Goal: Check status: Check status

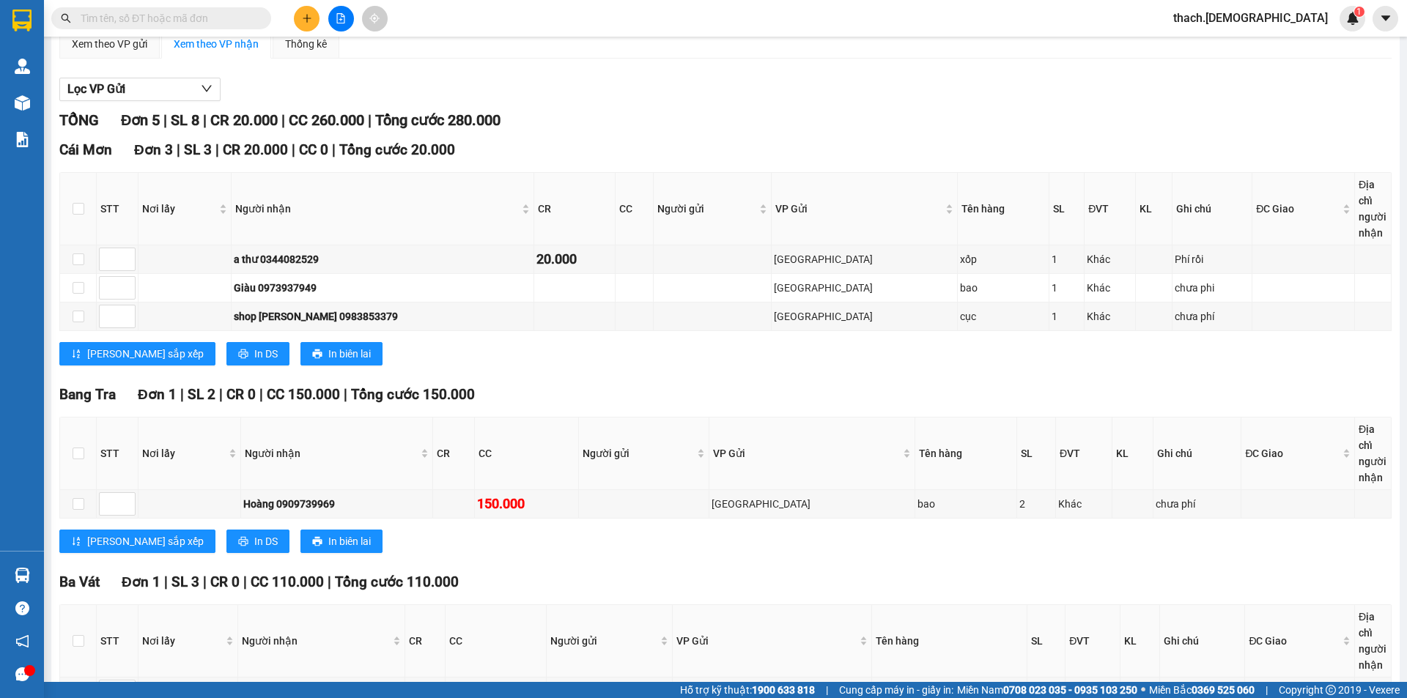
scroll to position [221, 0]
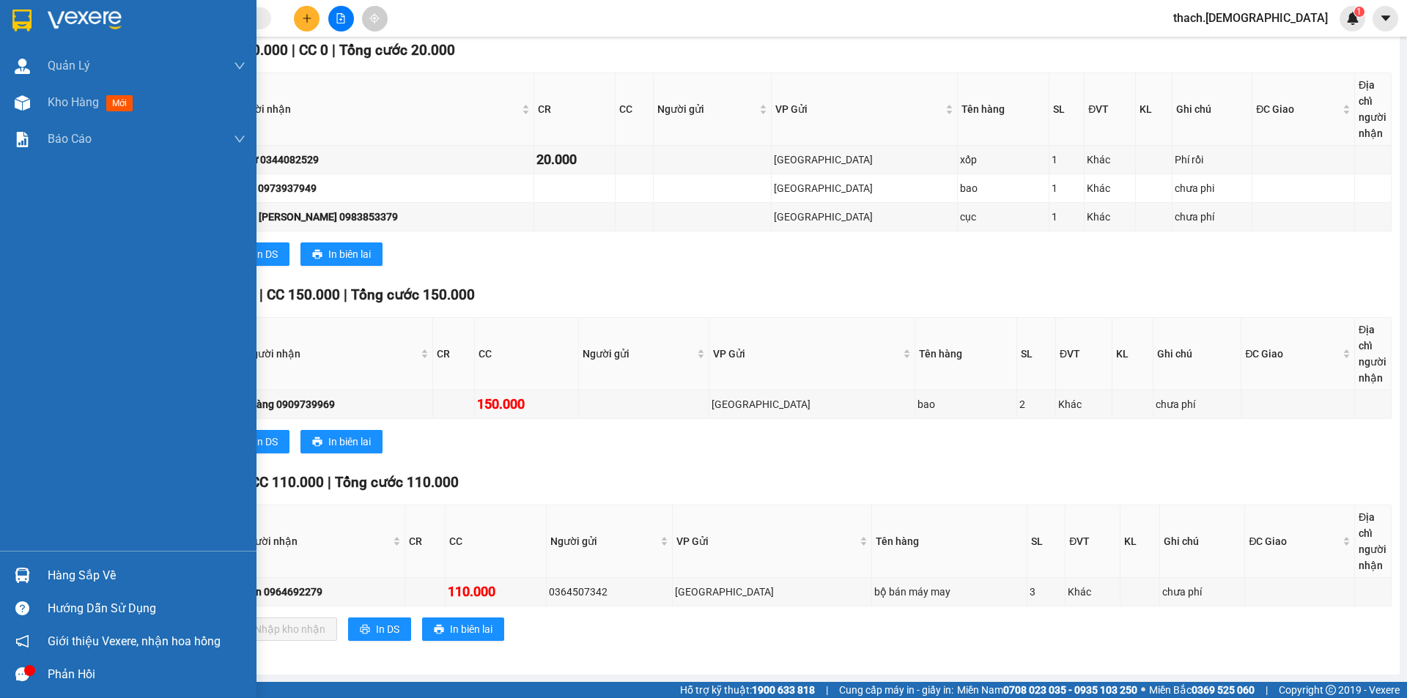
click at [70, 577] on div "Hàng sắp về" at bounding box center [147, 576] width 198 height 22
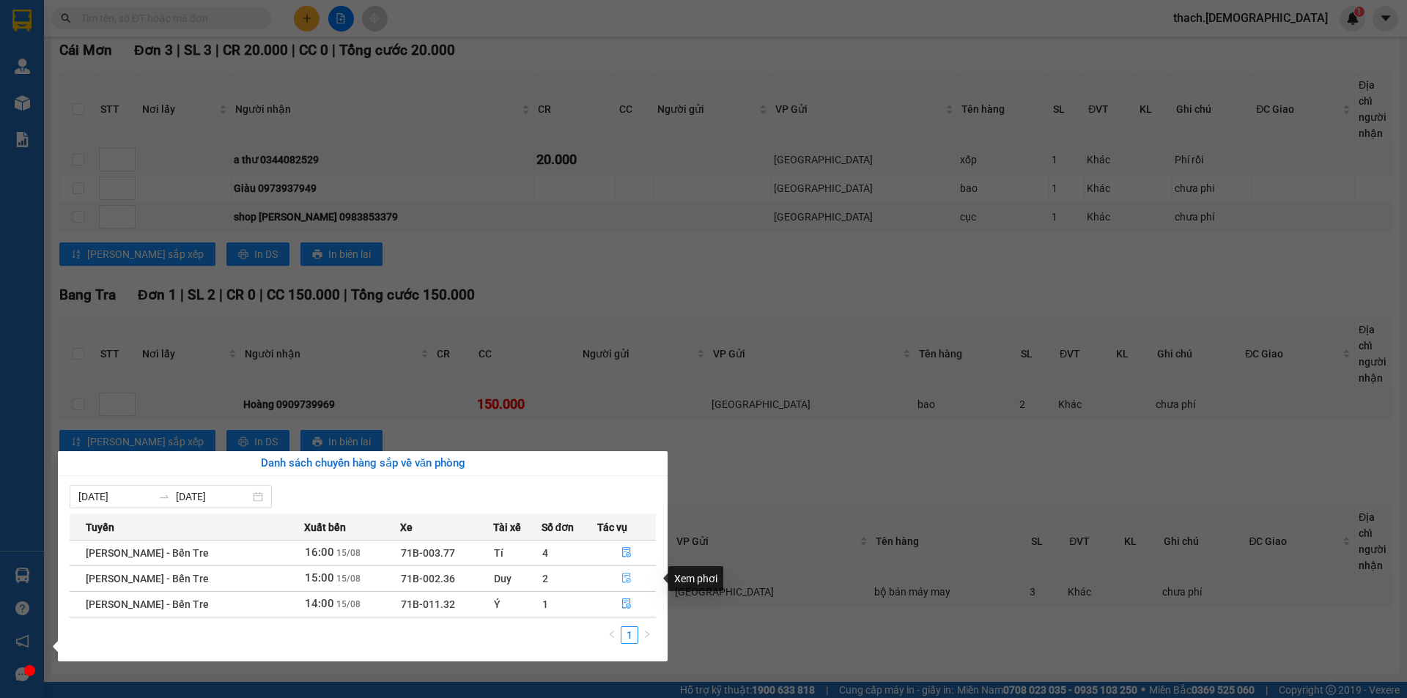
click at [628, 582] on icon "file-done" at bounding box center [626, 579] width 9 height 10
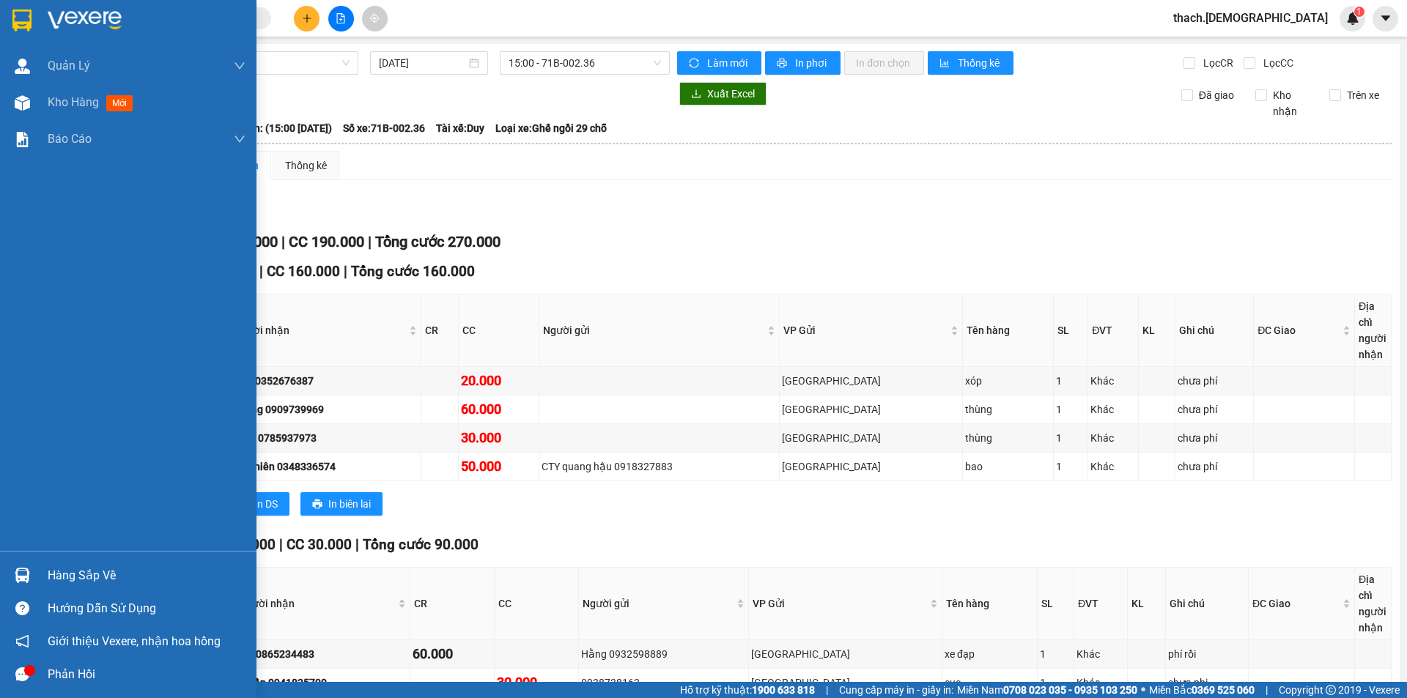
click at [90, 567] on div "Hàng sắp về" at bounding box center [147, 576] width 198 height 22
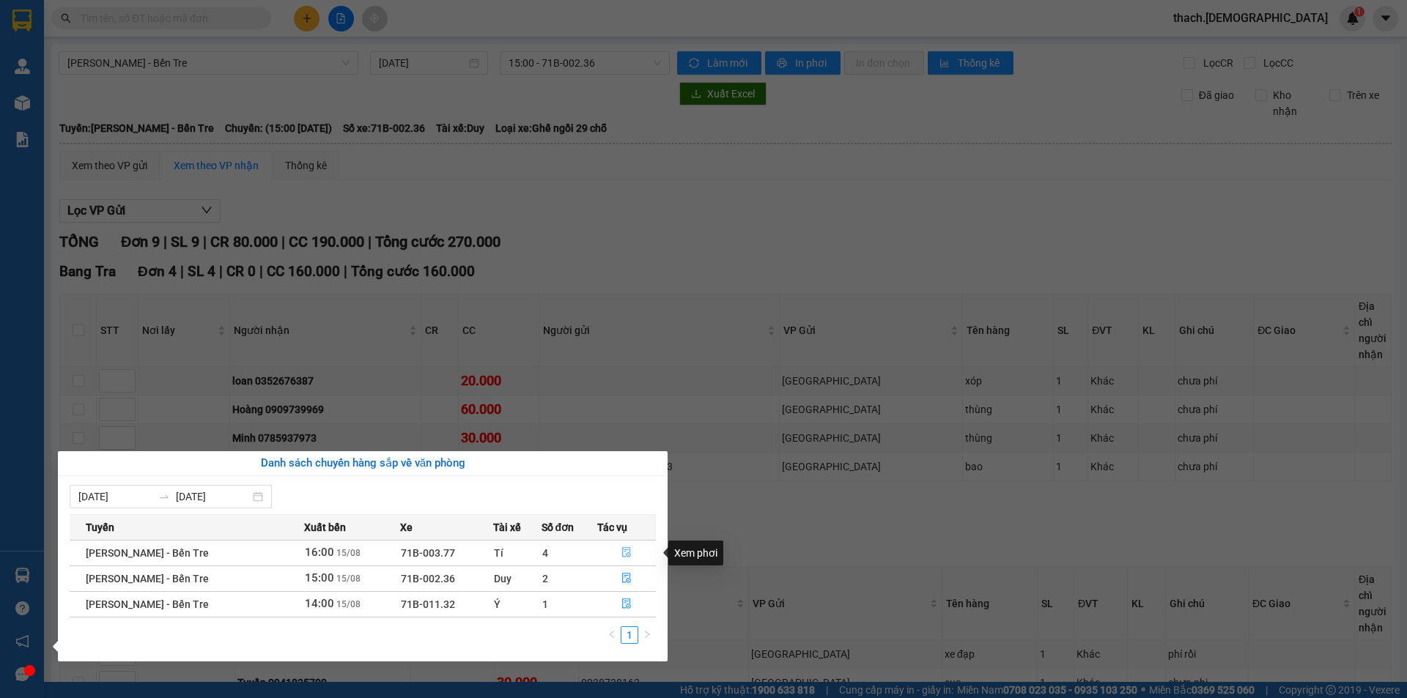
click at [627, 551] on icon "file-done" at bounding box center [626, 552] width 10 height 10
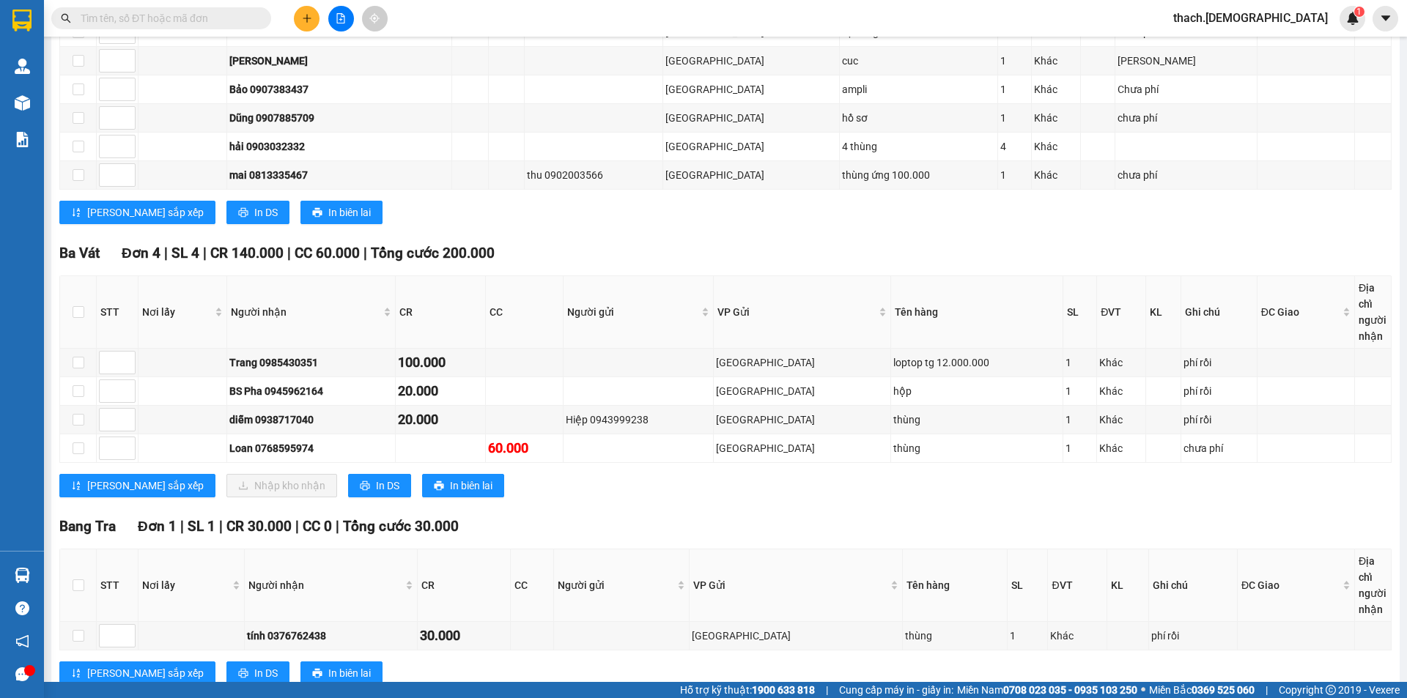
scroll to position [421, 0]
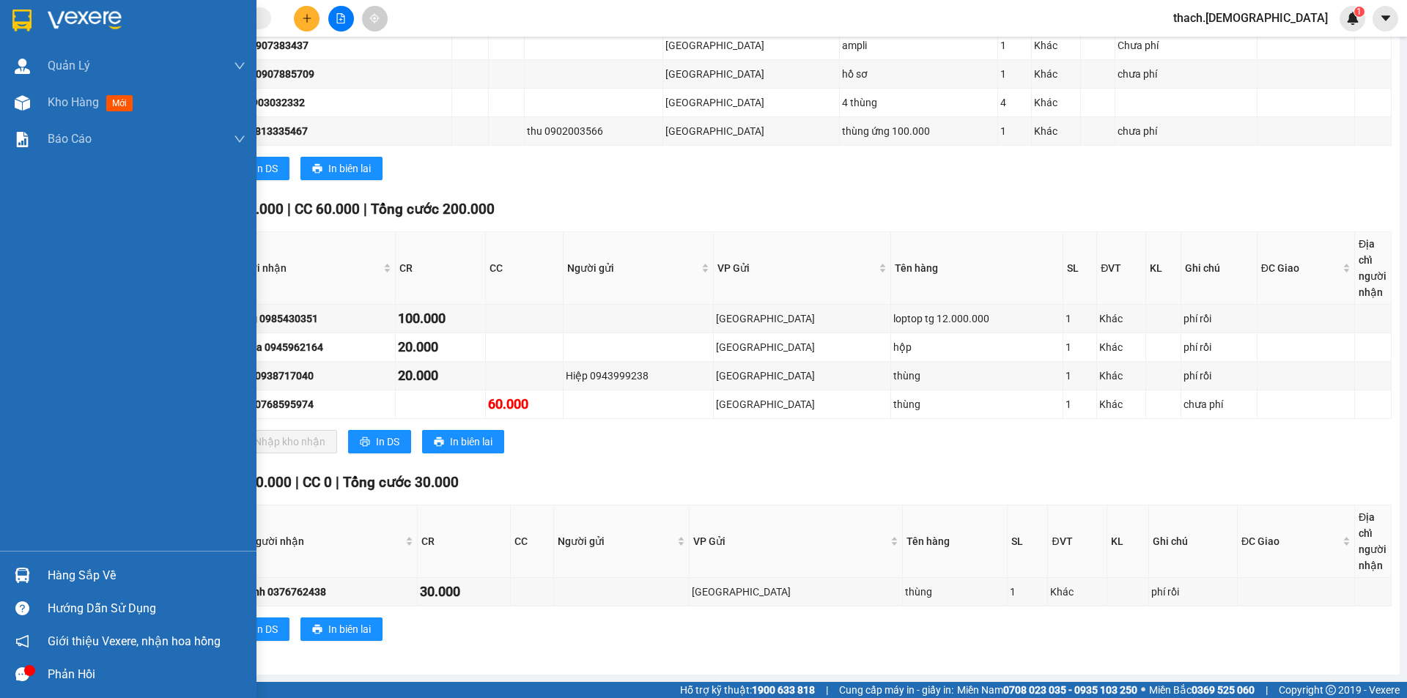
click at [56, 571] on div "Hàng sắp về" at bounding box center [147, 576] width 198 height 22
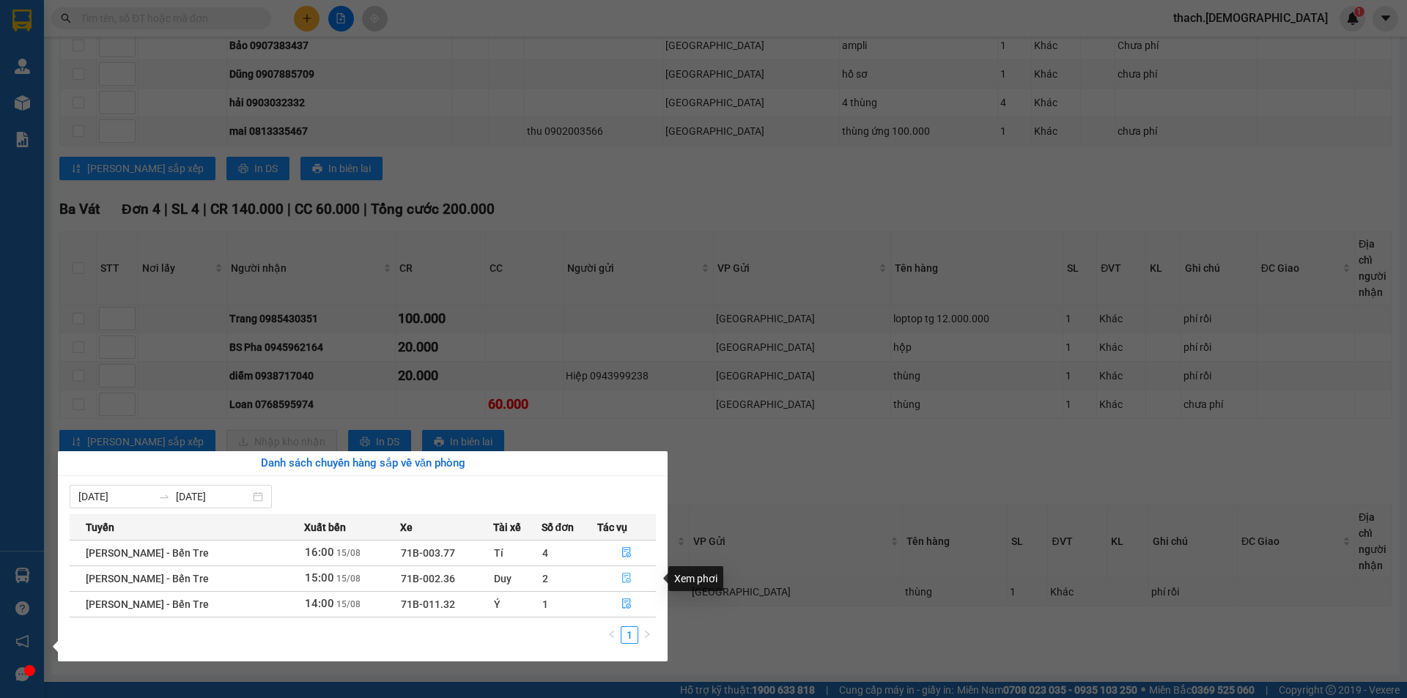
click at [623, 574] on icon "file-done" at bounding box center [626, 579] width 9 height 10
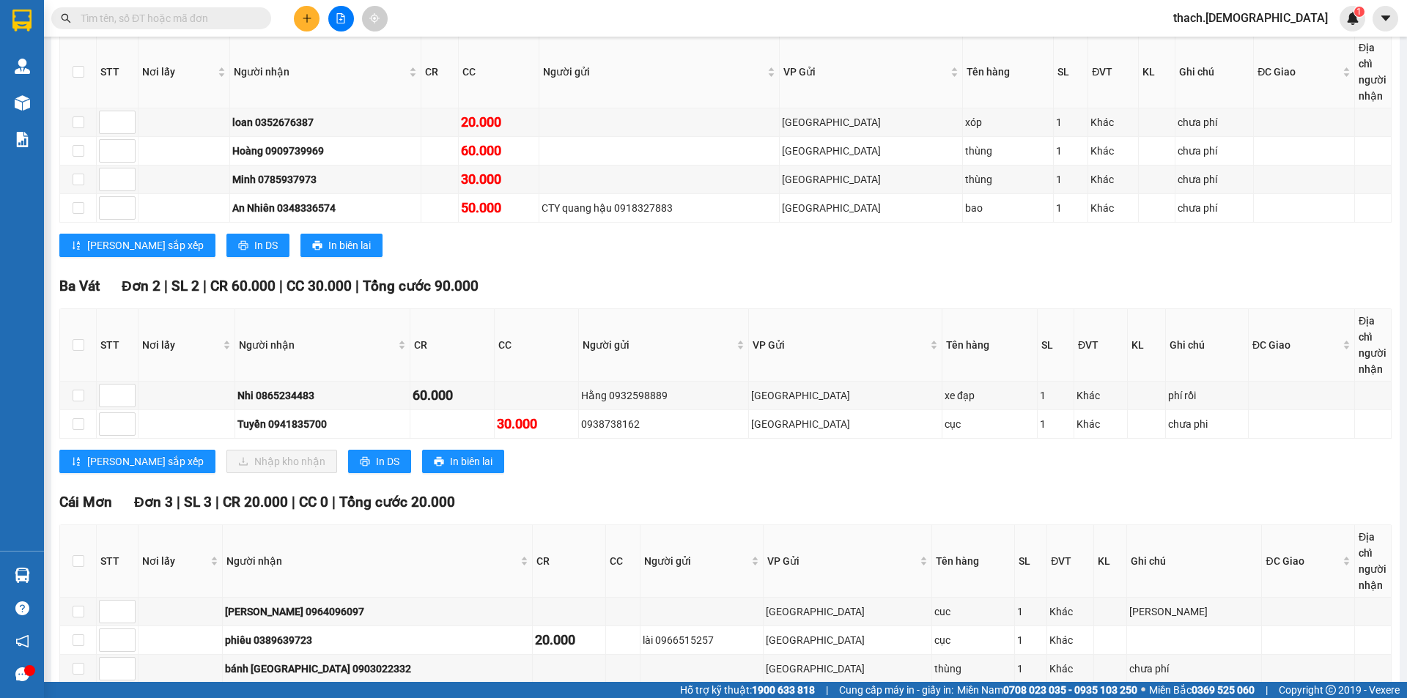
scroll to position [336, 0]
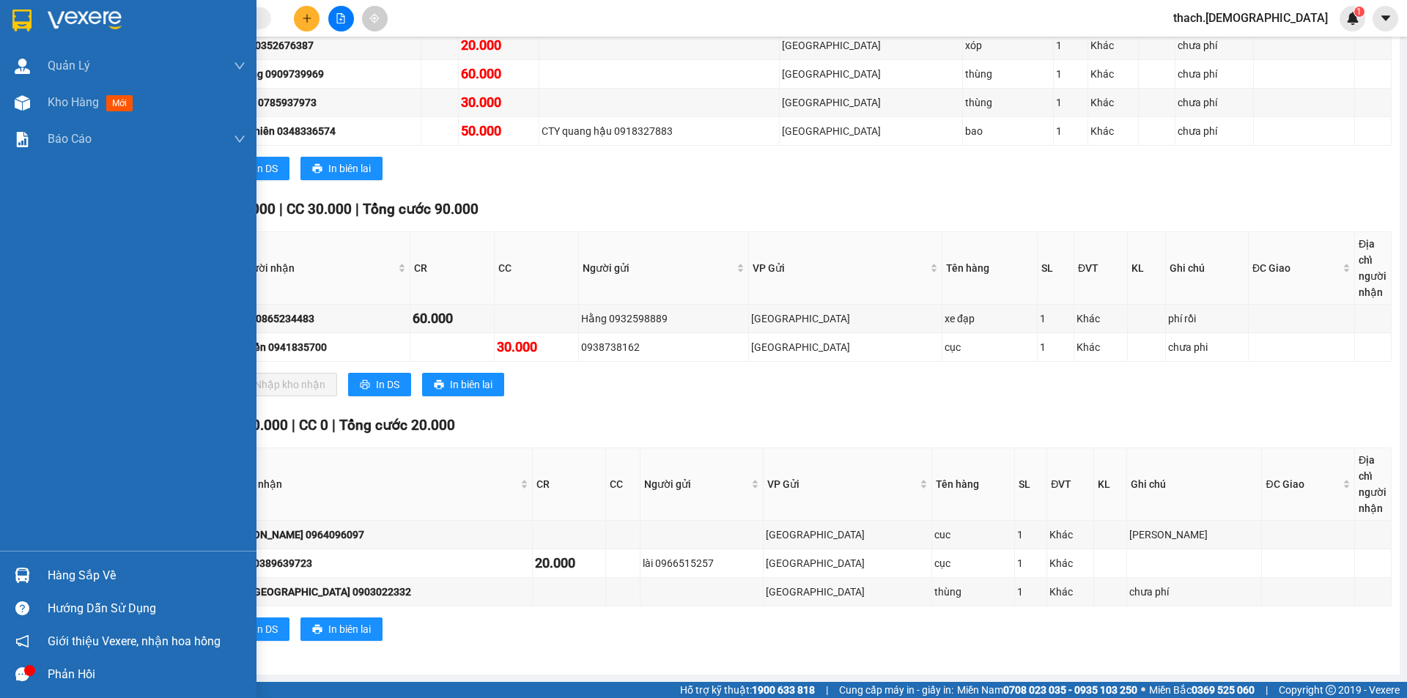
click at [83, 575] on div "Hàng sắp về" at bounding box center [147, 576] width 198 height 22
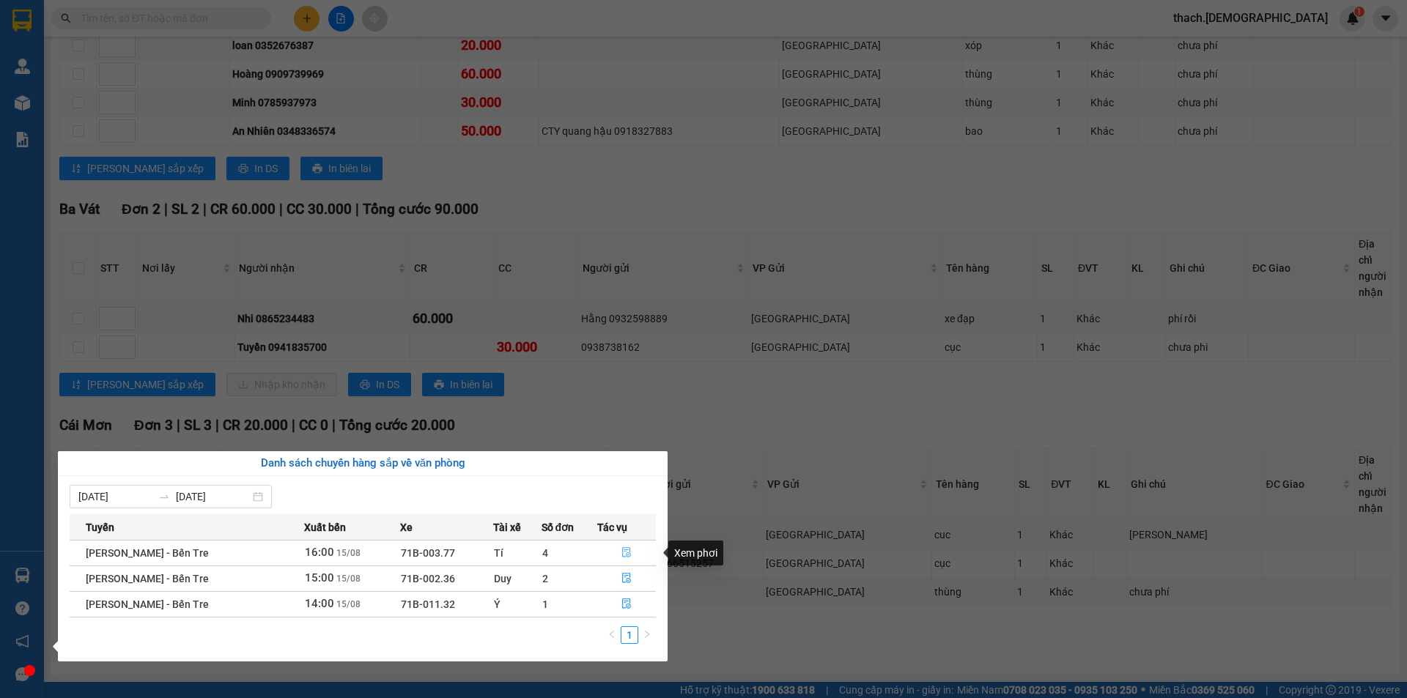
click at [626, 558] on span "file-done" at bounding box center [626, 553] width 10 height 12
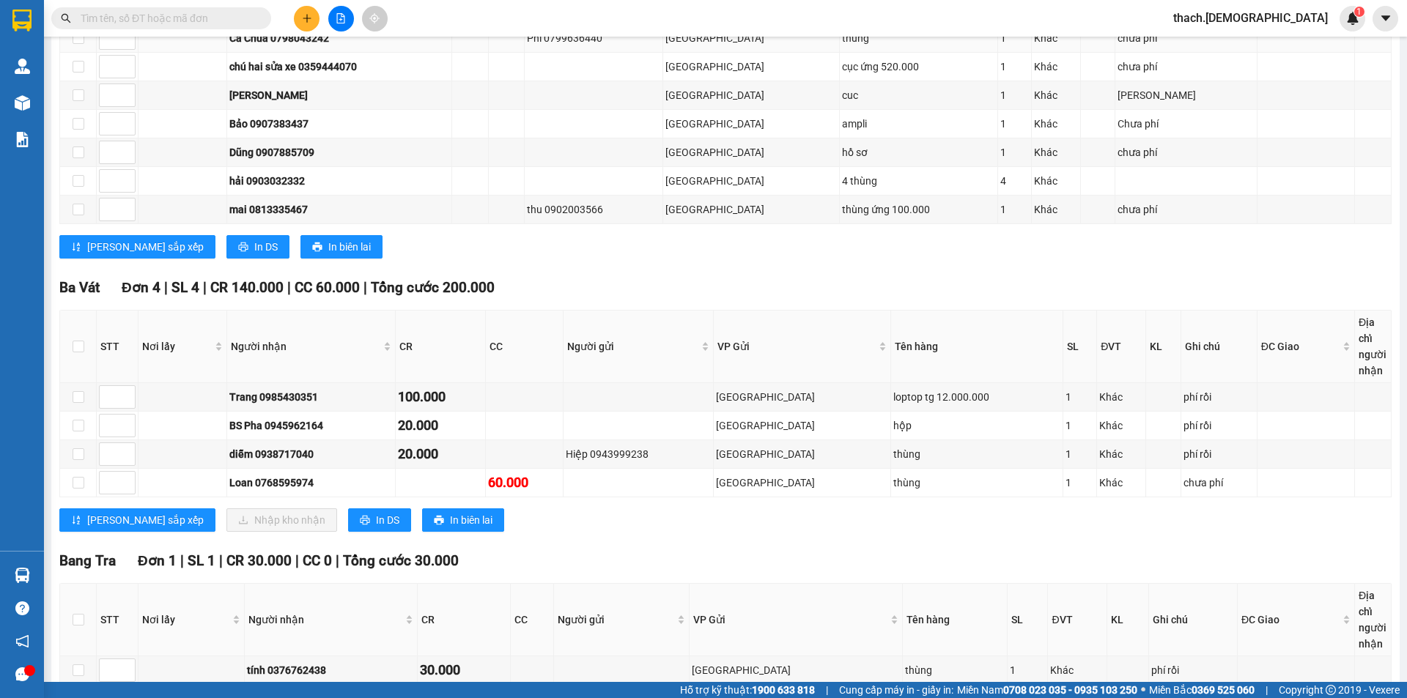
scroll to position [201, 0]
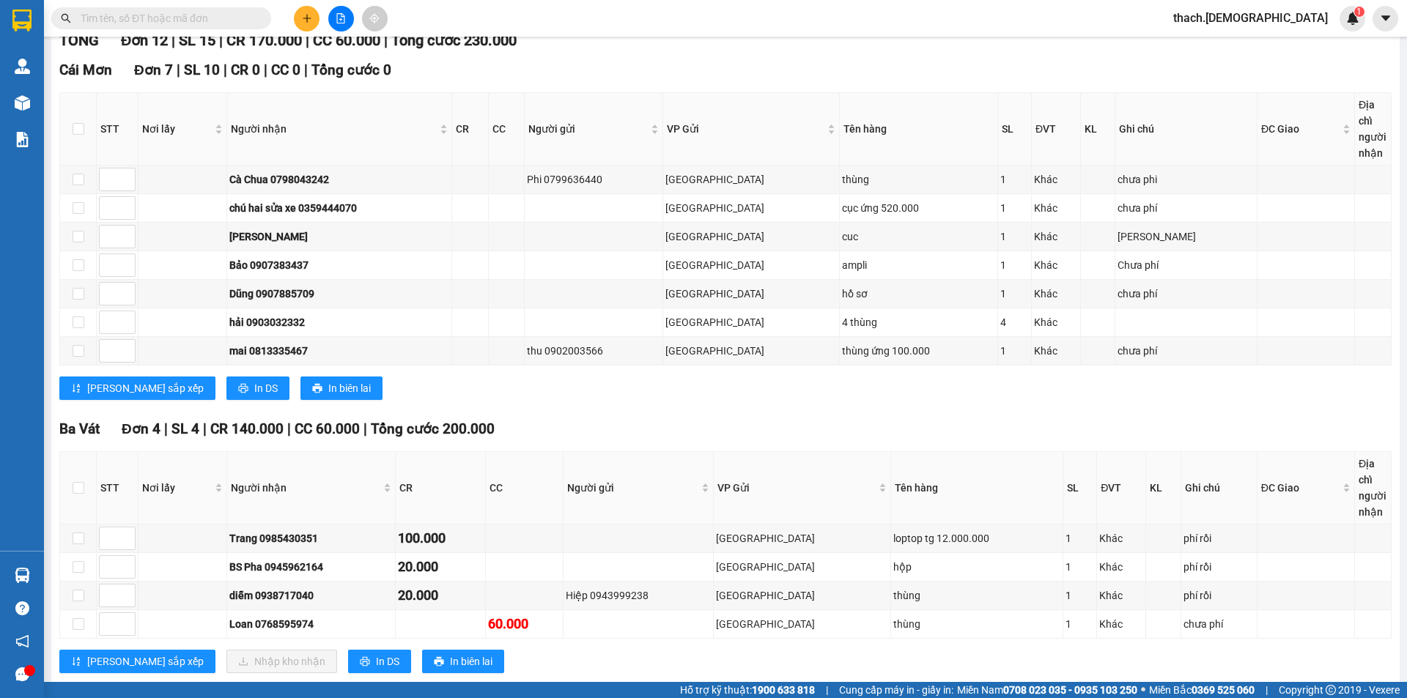
click at [229, 19] on input "text" at bounding box center [167, 18] width 173 height 16
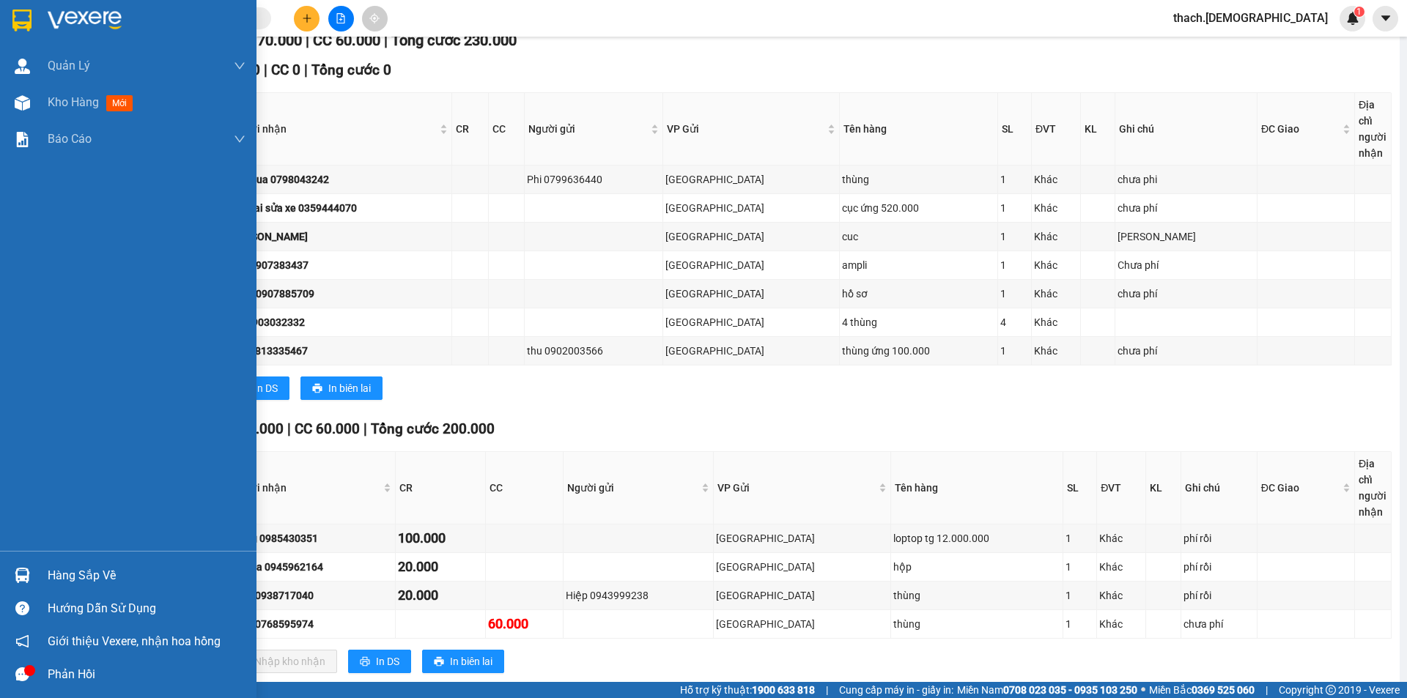
click at [89, 566] on div "Hàng sắp về" at bounding box center [147, 576] width 198 height 22
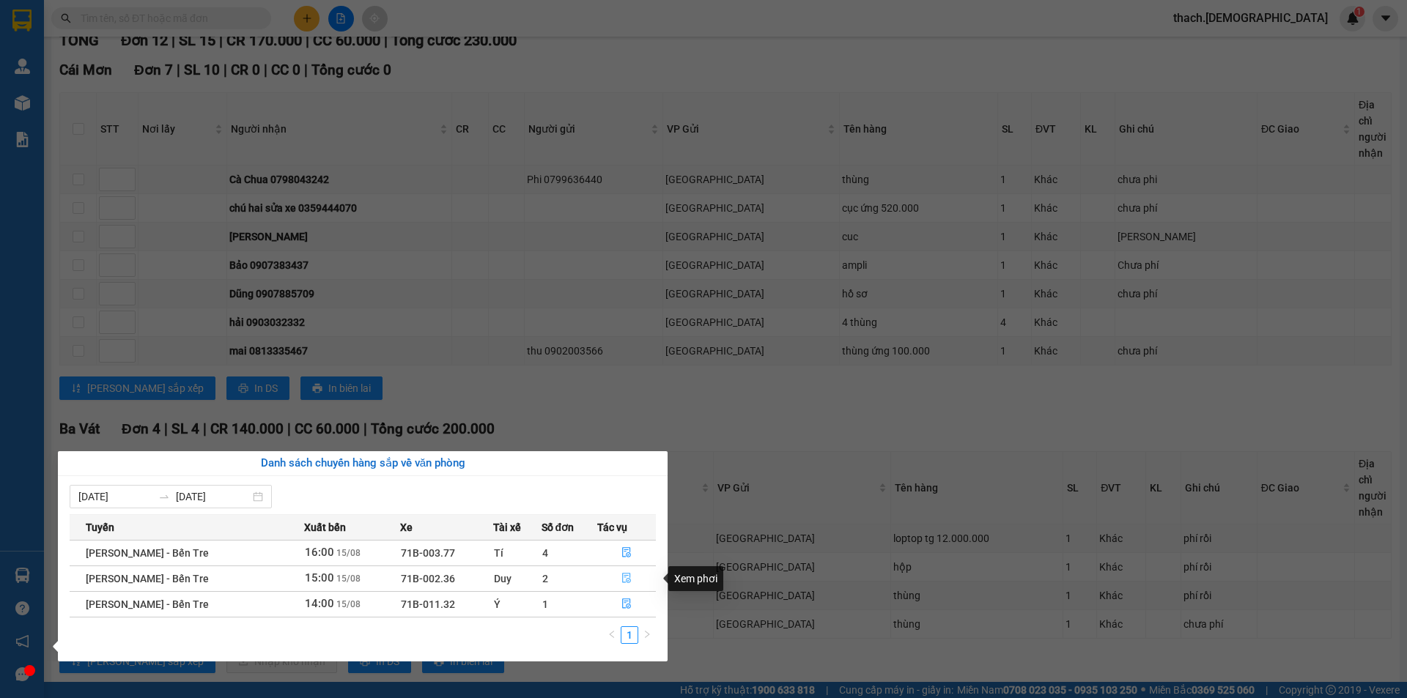
click at [626, 577] on icon "file-done" at bounding box center [626, 578] width 10 height 10
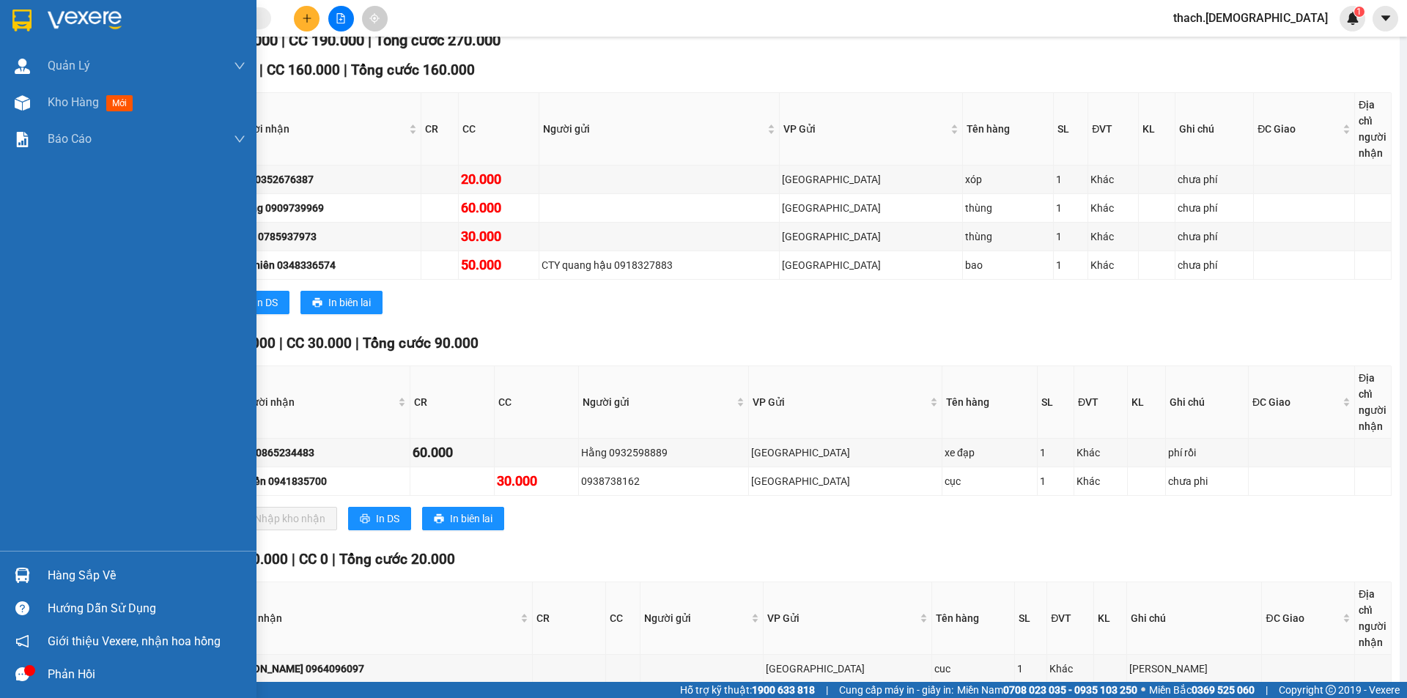
click at [92, 571] on div "Hàng sắp về" at bounding box center [147, 576] width 198 height 22
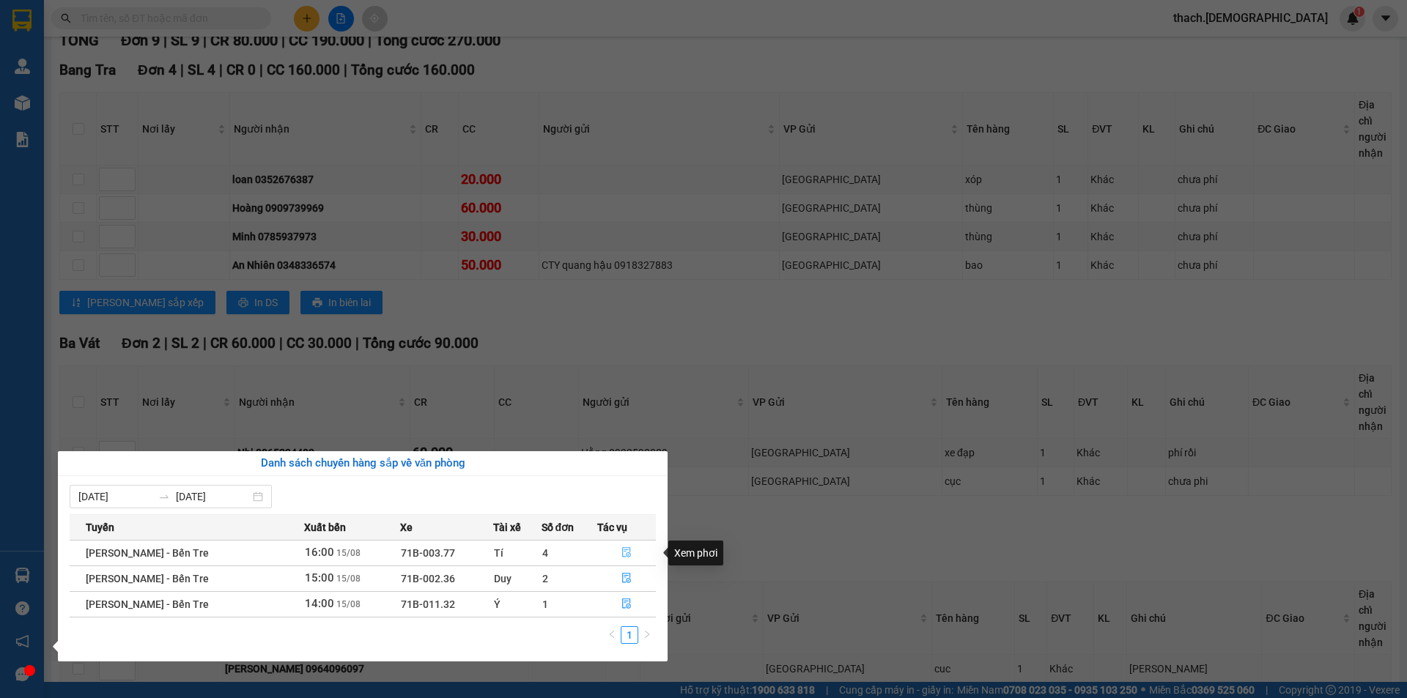
click at [626, 552] on icon "file-done" at bounding box center [626, 552] width 10 height 10
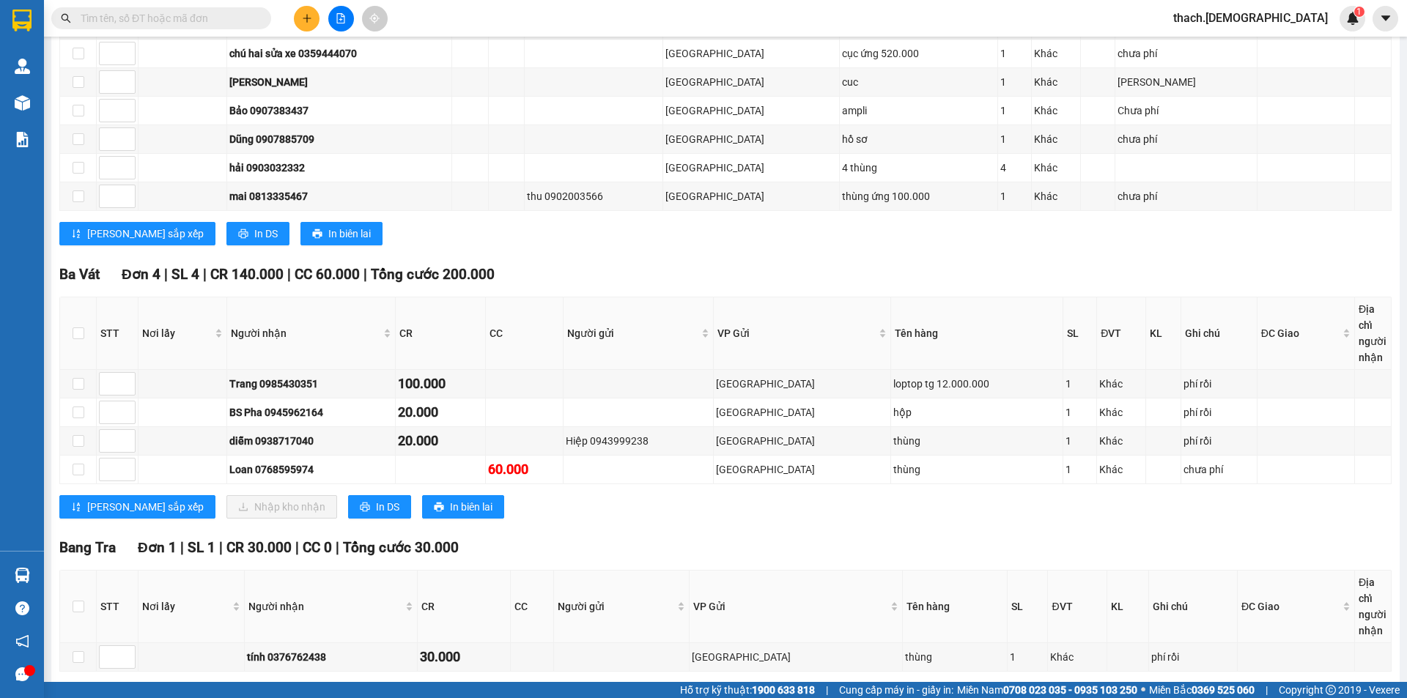
scroll to position [421, 0]
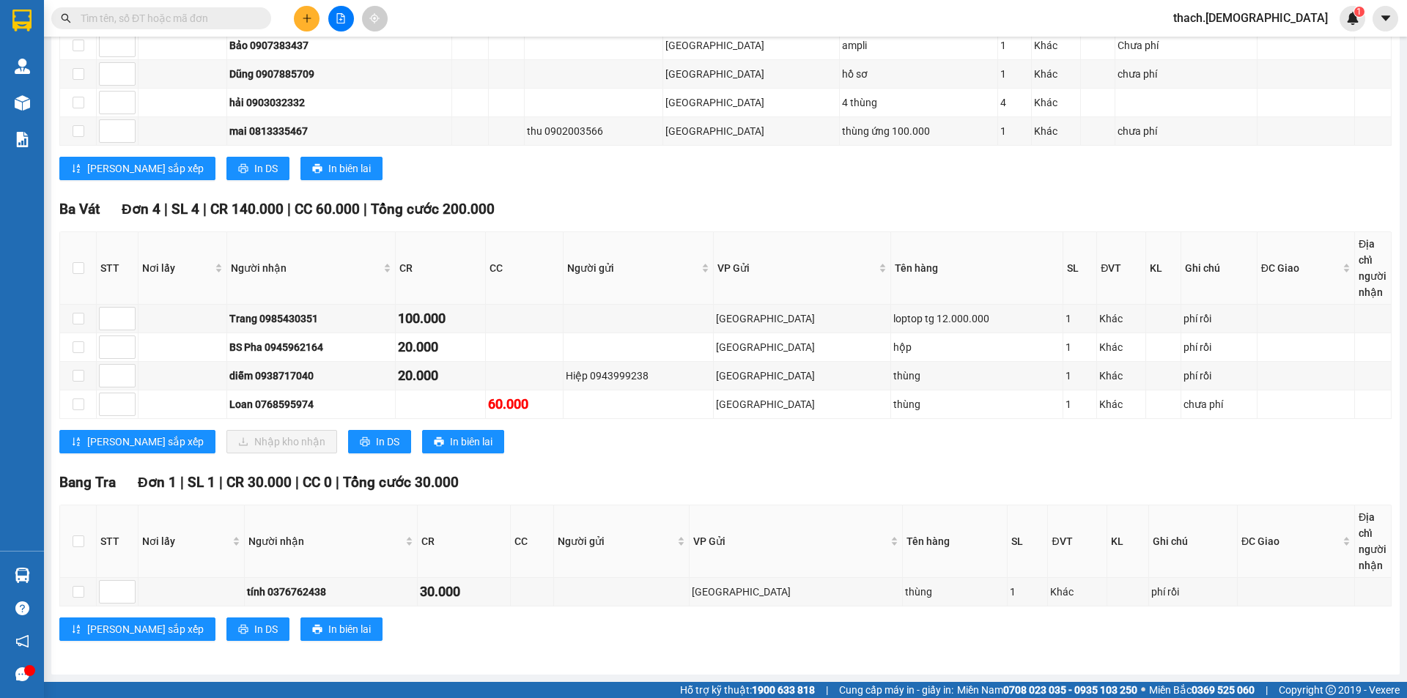
click at [177, 12] on input "text" at bounding box center [167, 18] width 173 height 16
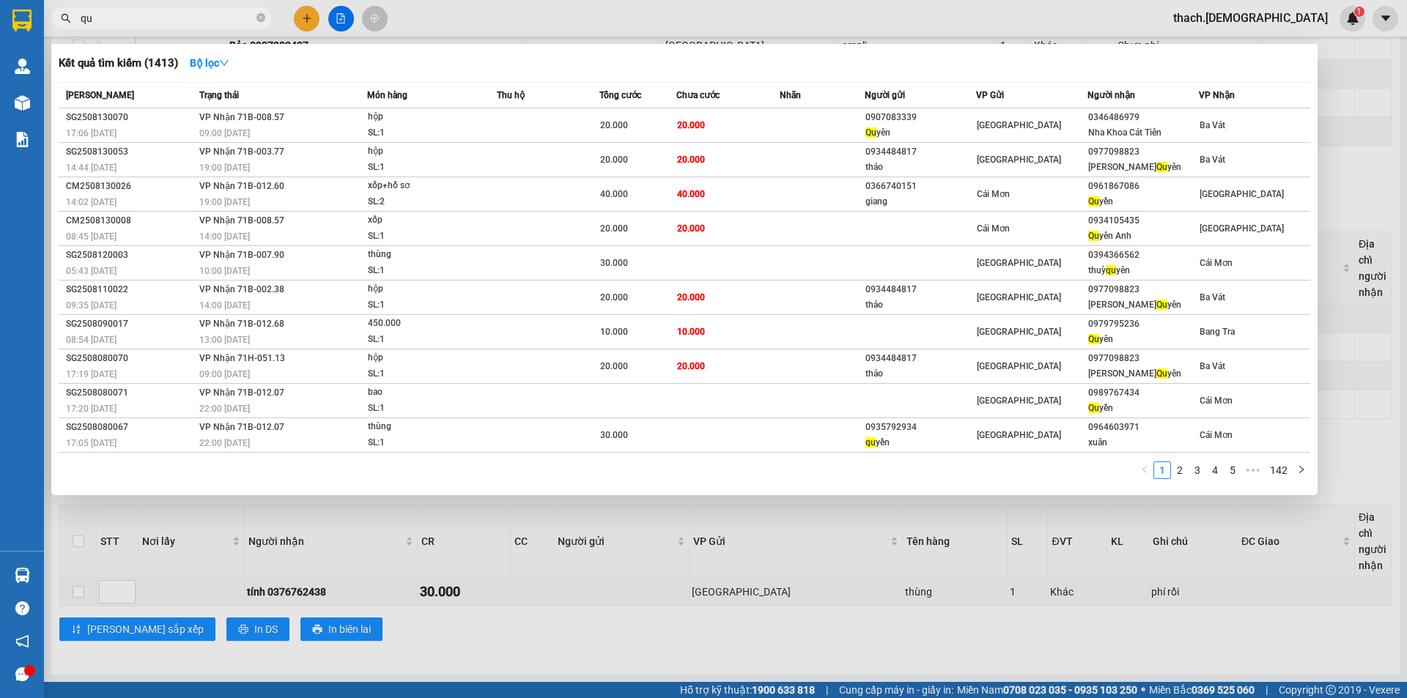
type input "q"
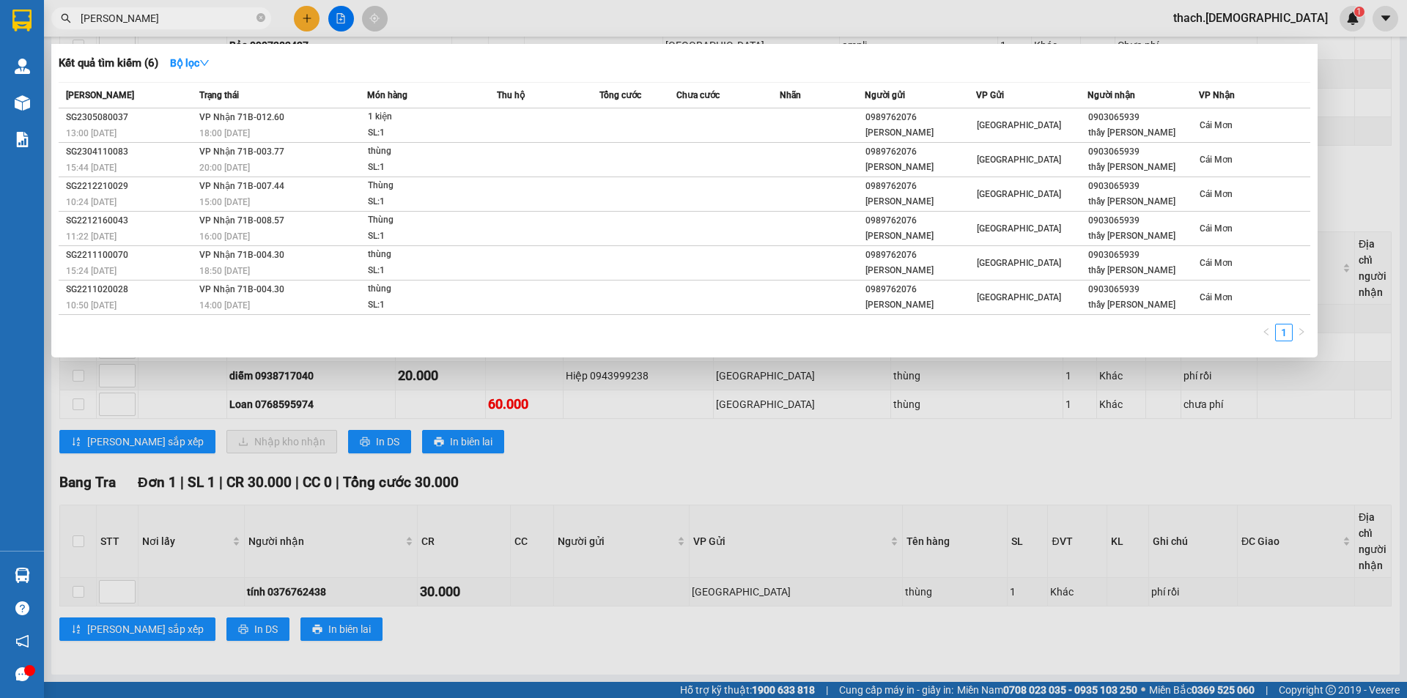
type input "[PERSON_NAME]"
